Goal: Navigation & Orientation: Go to known website

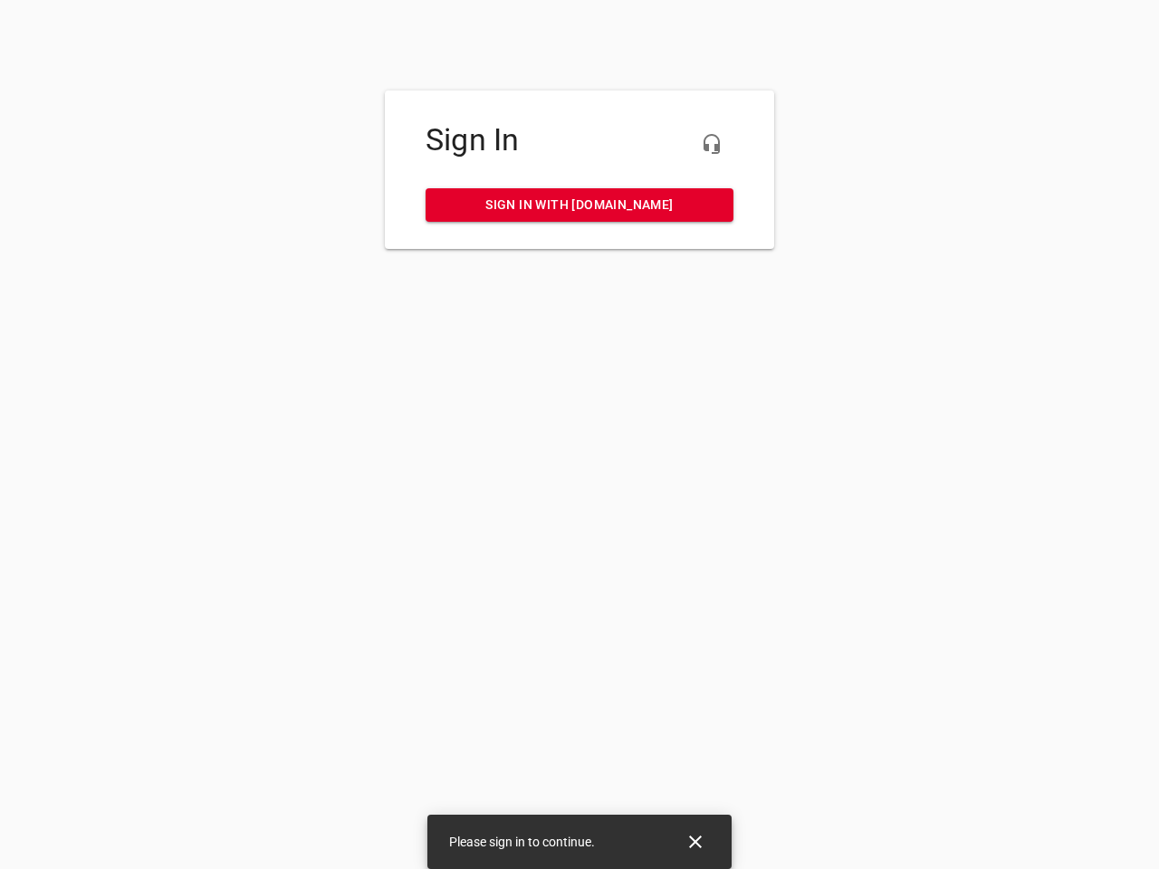
click at [712, 144] on icon "button" at bounding box center [712, 144] width 22 height 22
click at [696, 842] on icon "Close" at bounding box center [695, 842] width 13 height 13
